Goal: Task Accomplishment & Management: Manage account settings

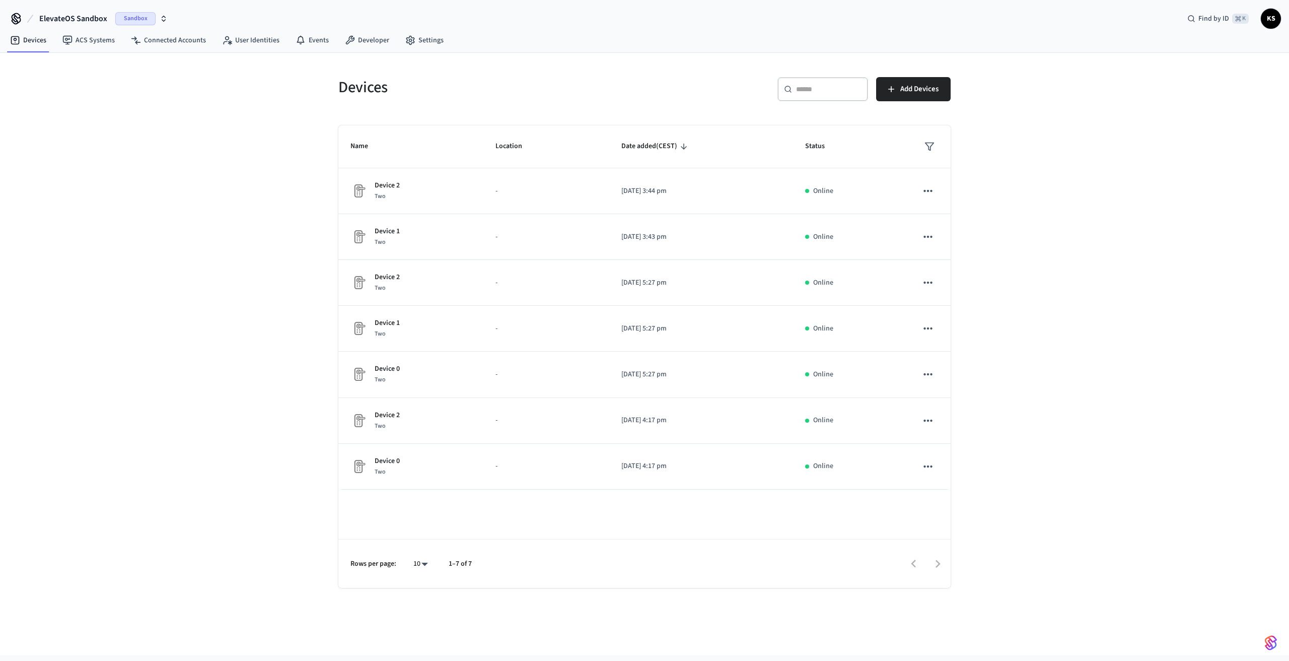
click at [1273, 21] on span "KS" at bounding box center [1271, 19] width 18 height 18
drag, startPoint x: 907, startPoint y: 27, endPoint x: 875, endPoint y: 28, distance: 31.7
click at [907, 28] on div "ElevateOS Sandbox Sandbox Find by ID ⌘ K KS" at bounding box center [644, 14] width 1289 height 29
click at [353, 41] on link "Developer" at bounding box center [367, 40] width 60 height 18
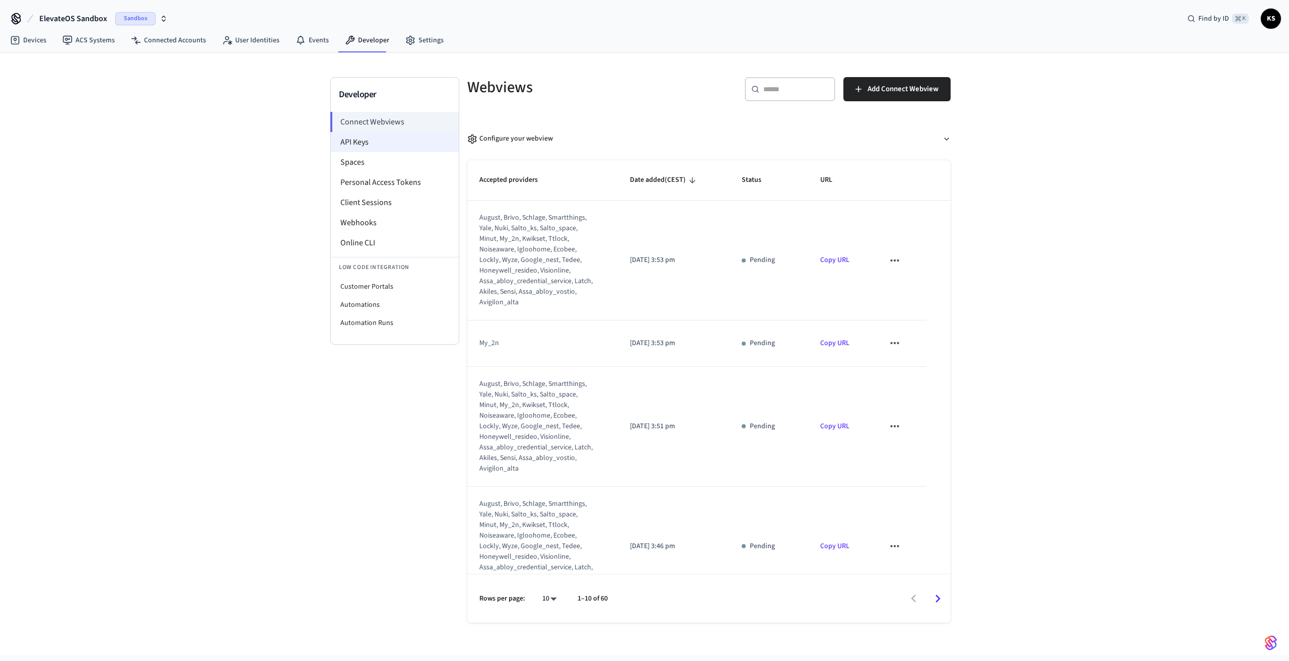
click at [377, 136] on li "API Keys" at bounding box center [395, 142] width 128 height 20
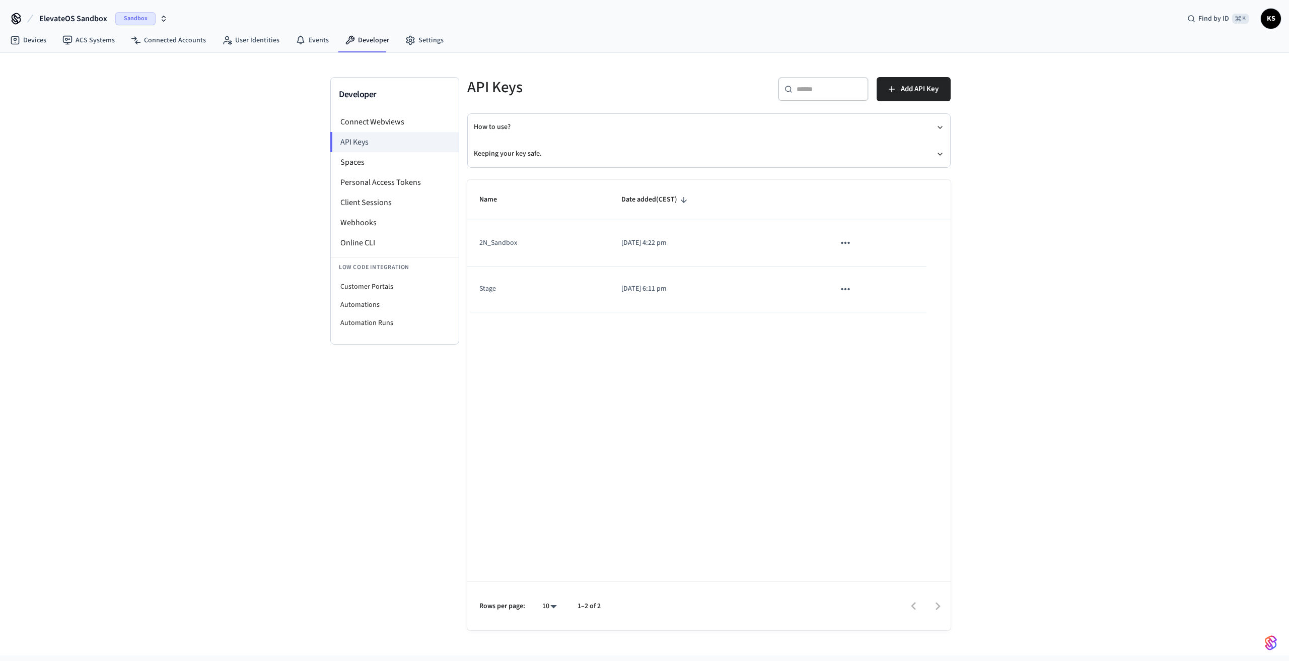
click at [1062, 206] on div "Developer Connect Webviews API Keys Spaces Personal Access Tokens Client Sessio…" at bounding box center [644, 354] width 1289 height 602
click at [162, 17] on icon "button" at bounding box center [164, 17] width 4 height 2
click at [95, 65] on span "Elevated Living - Development" at bounding box center [71, 65] width 93 height 10
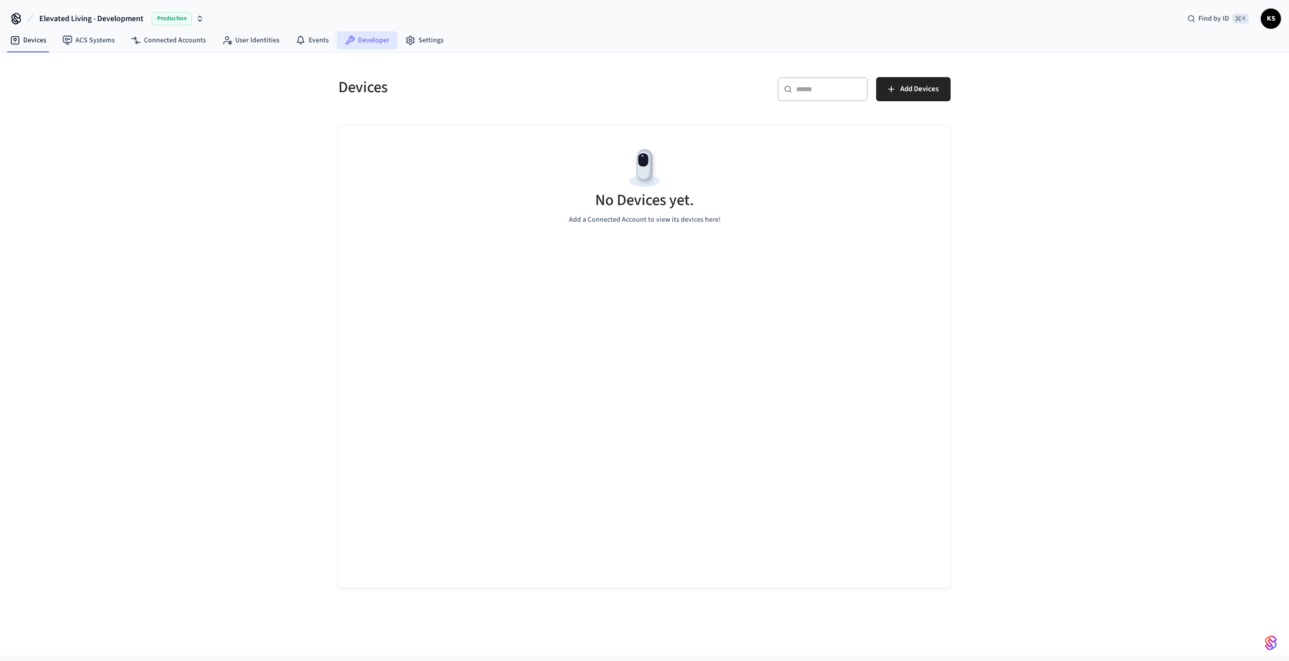
click at [369, 39] on link "Developer" at bounding box center [367, 40] width 60 height 18
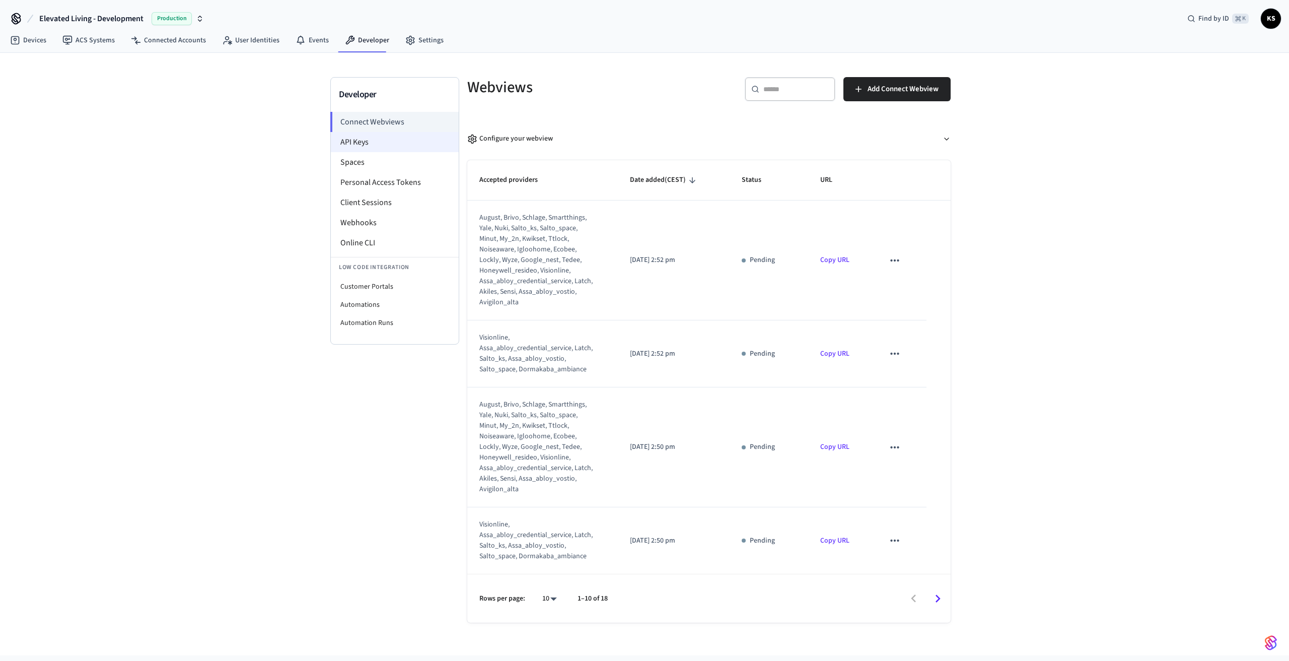
click at [363, 148] on li "API Keys" at bounding box center [395, 142] width 128 height 20
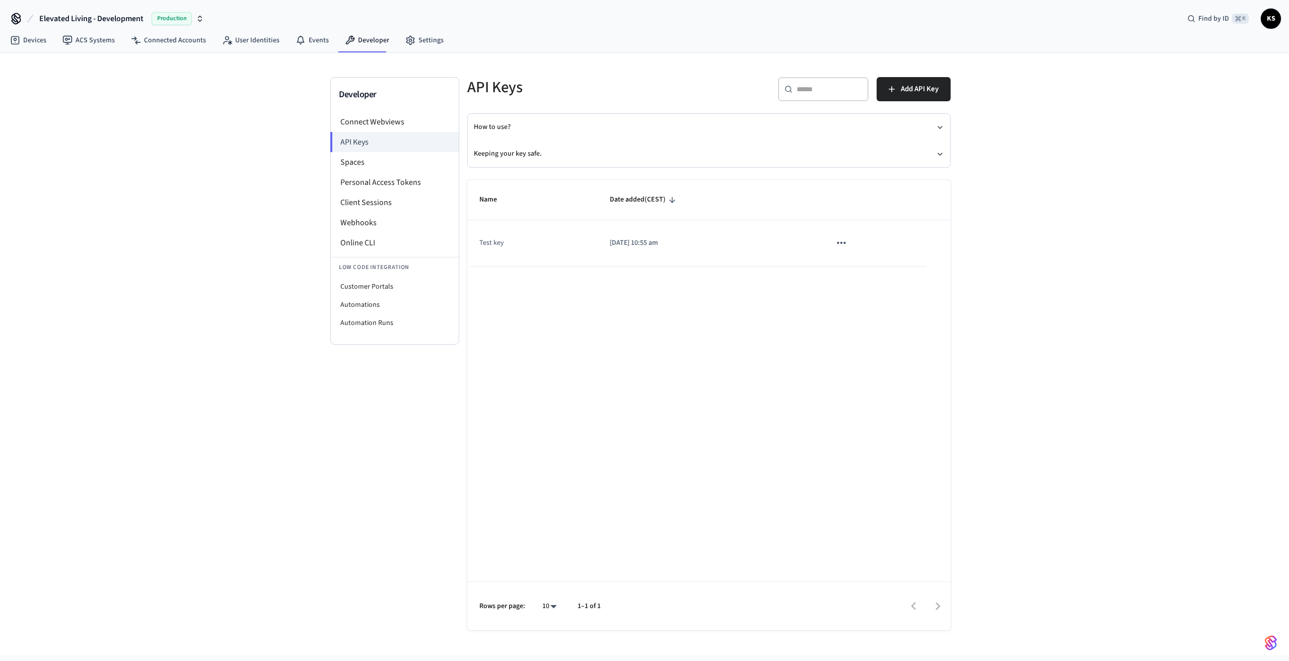
drag, startPoint x: 605, startPoint y: 245, endPoint x: 686, endPoint y: 244, distance: 81.6
click at [686, 244] on td "2025/09/02 at 10:55 am" at bounding box center [708, 243] width 221 height 46
copy p "2025/09/02 at 10:55 am"
click at [844, 243] on icon "sticky table" at bounding box center [841, 243] width 9 height 2
click at [741, 248] on div at bounding box center [644, 330] width 1289 height 661
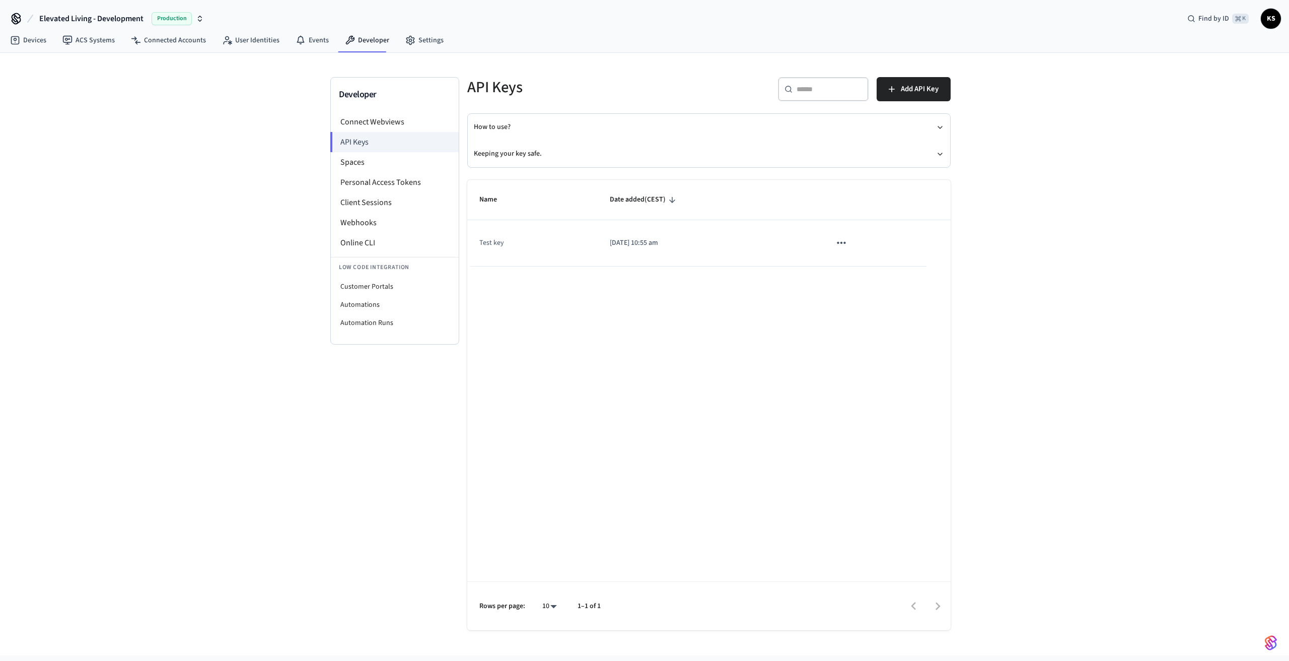
click at [675, 242] on p "2025/09/02 at 10:55 am" at bounding box center [708, 243] width 197 height 11
click at [839, 241] on icon "sticky table" at bounding box center [841, 242] width 13 height 13
click at [839, 241] on div at bounding box center [644, 330] width 1289 height 661
